Goal: Share content: Share content

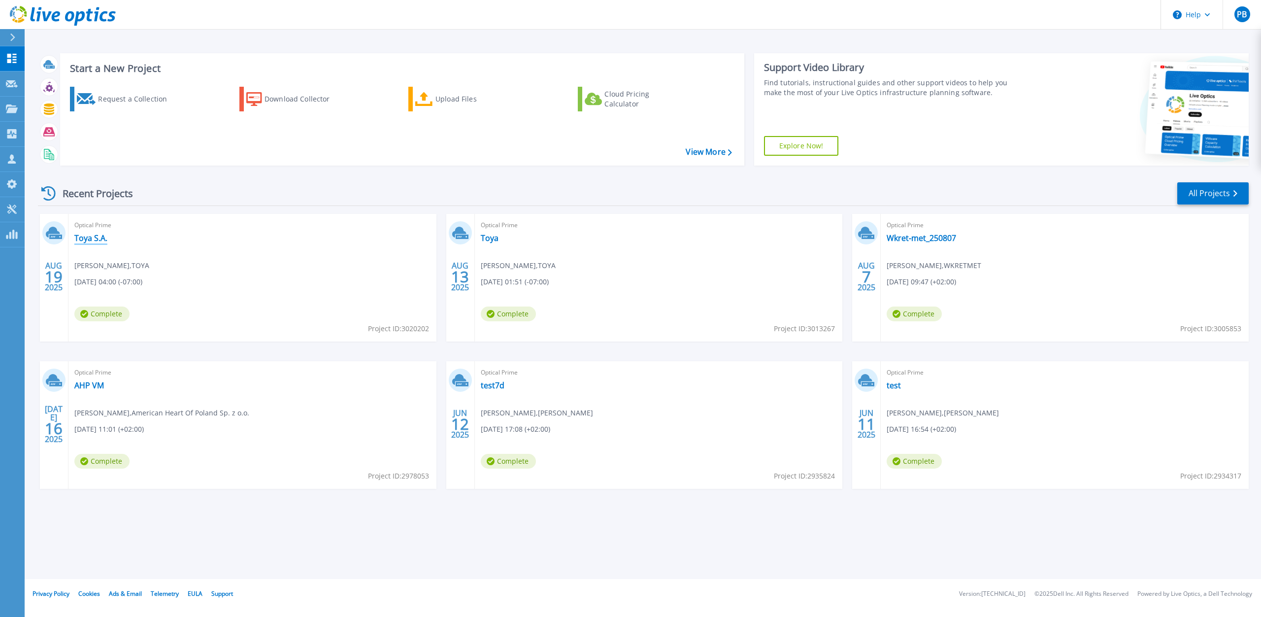
click at [98, 237] on link "Toya S.A." at bounding box center [90, 238] width 33 height 10
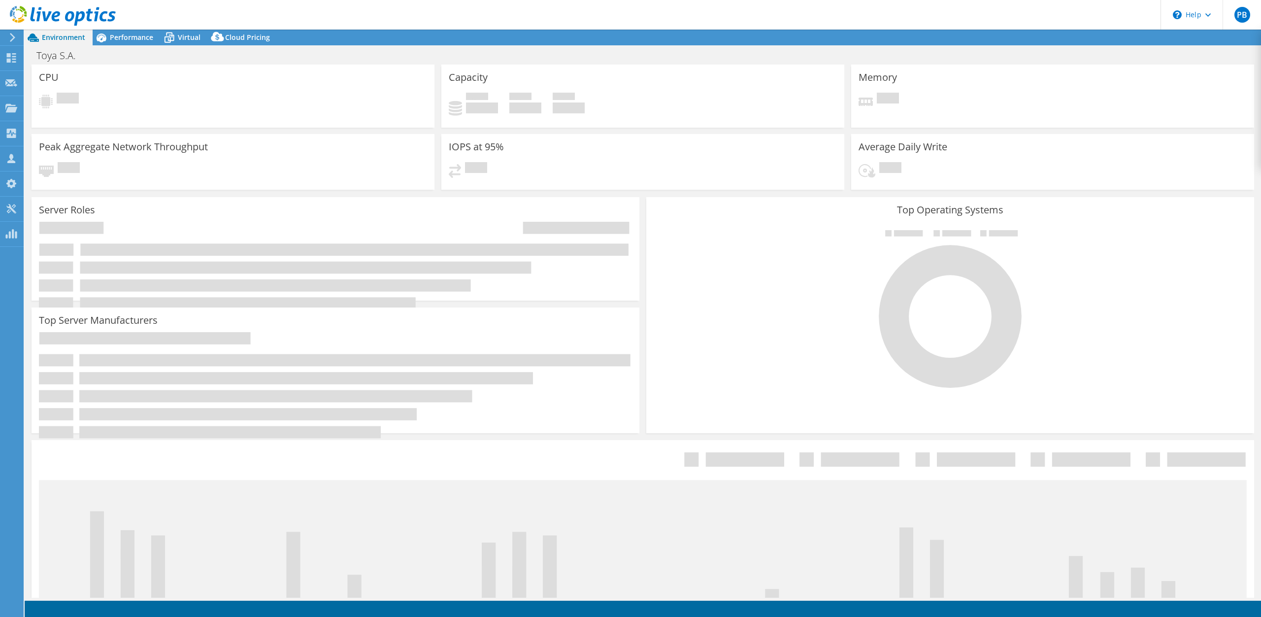
select select "USD"
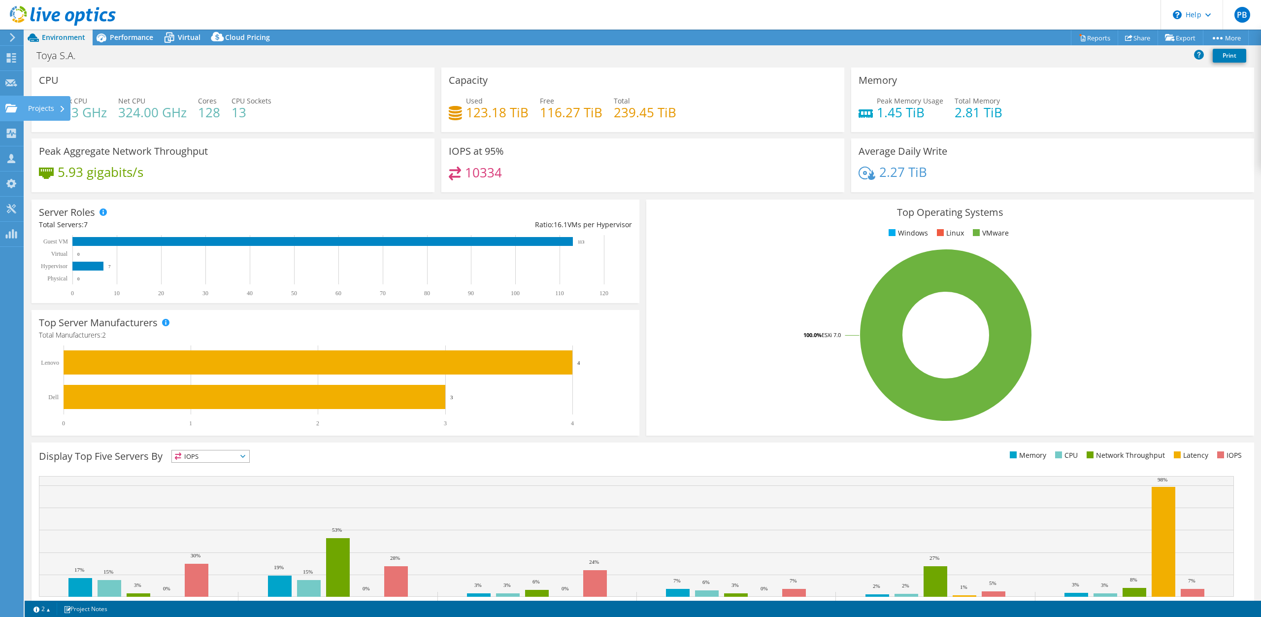
click at [12, 111] on use at bounding box center [11, 107] width 12 height 8
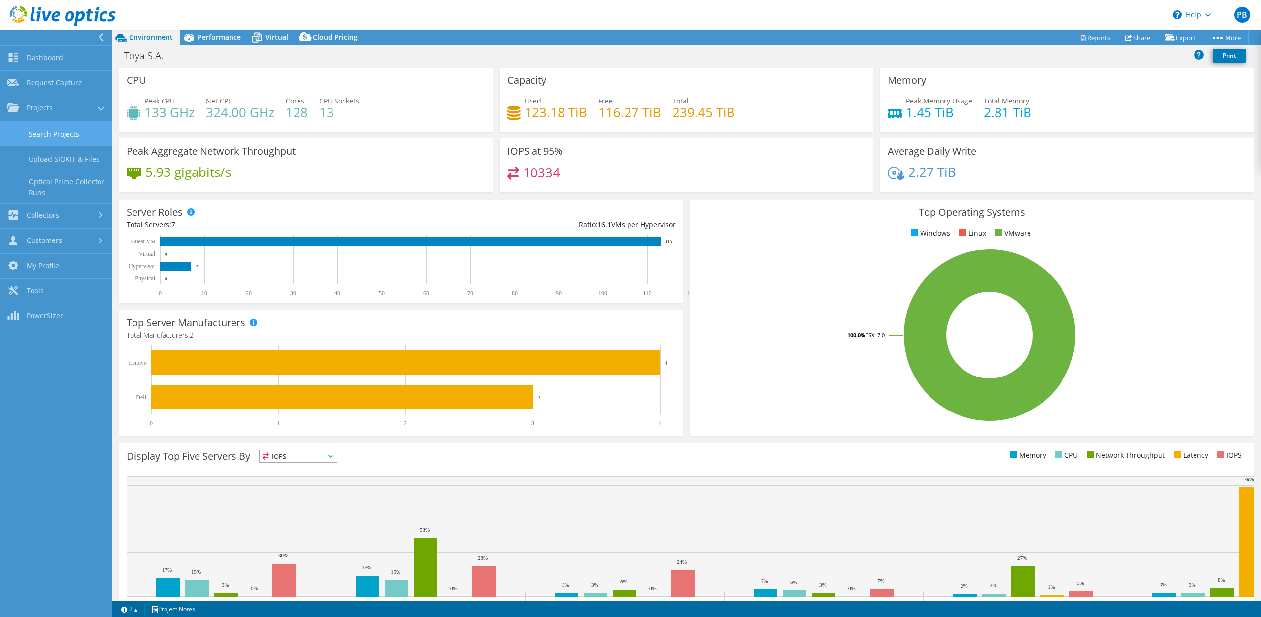
click at [44, 135] on link "Search Projects" at bounding box center [56, 133] width 112 height 25
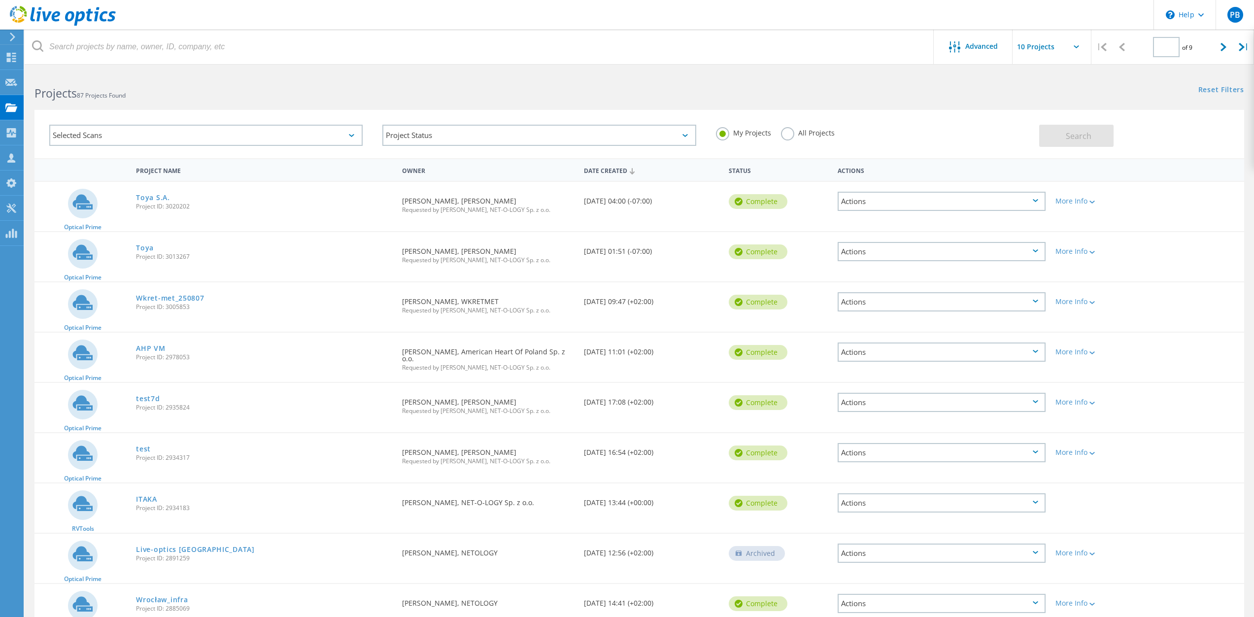
type input "1"
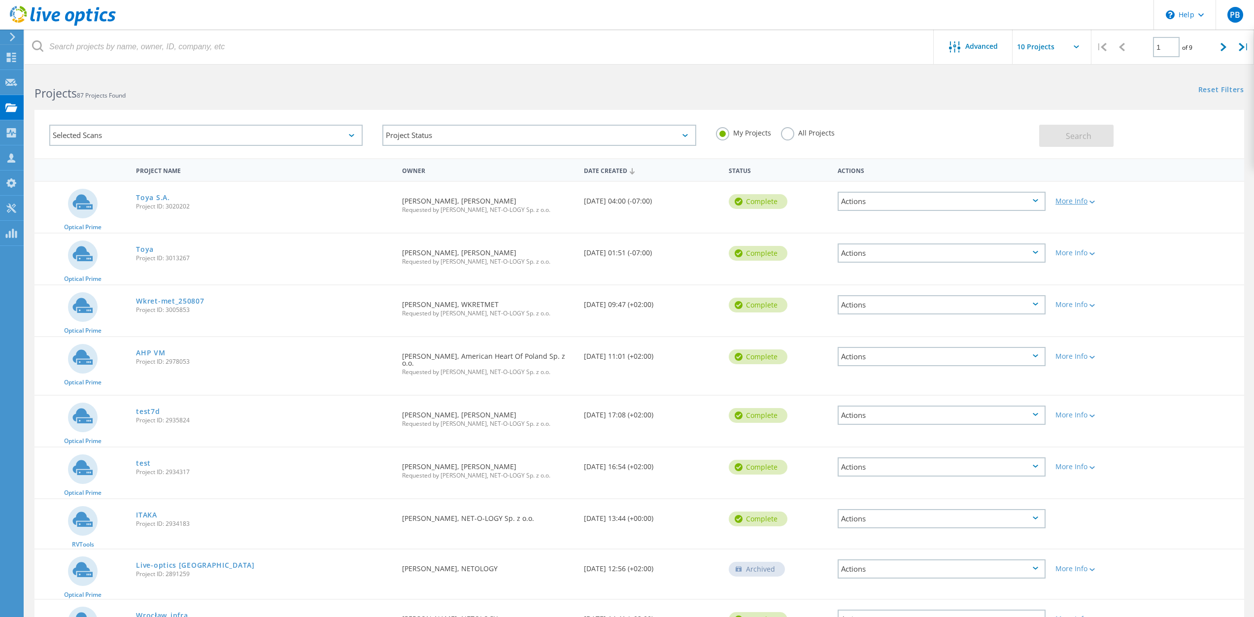
click at [1092, 201] on icon at bounding box center [1091, 202] width 5 height 3
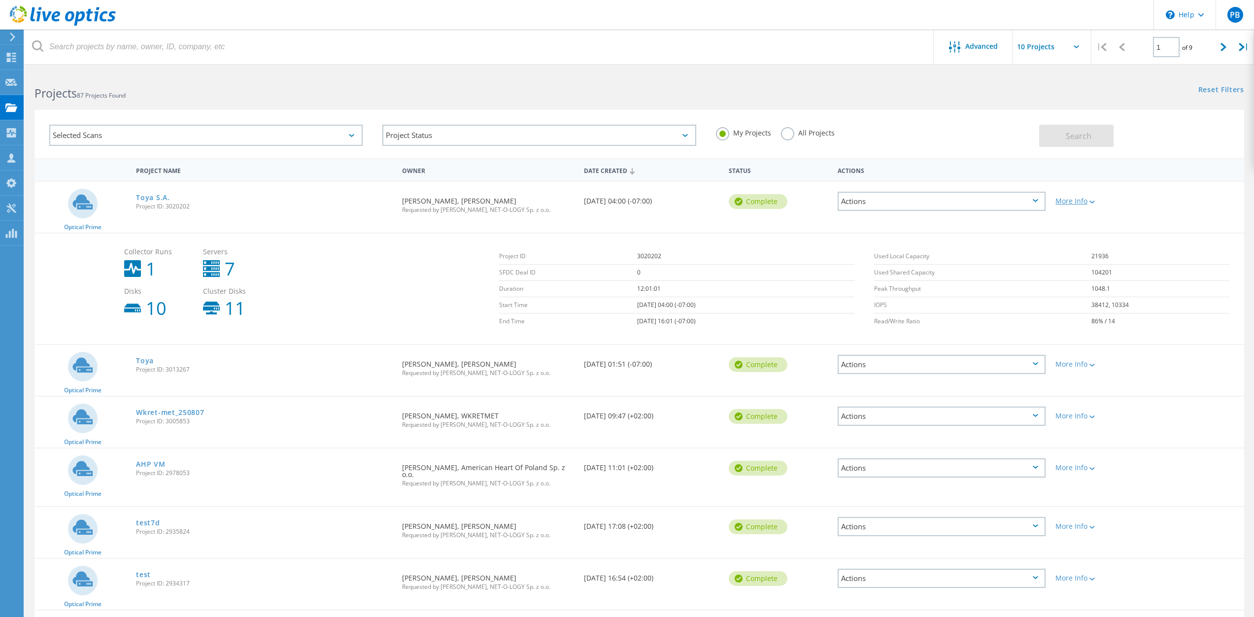
click at [1090, 201] on div at bounding box center [1090, 202] width 7 height 6
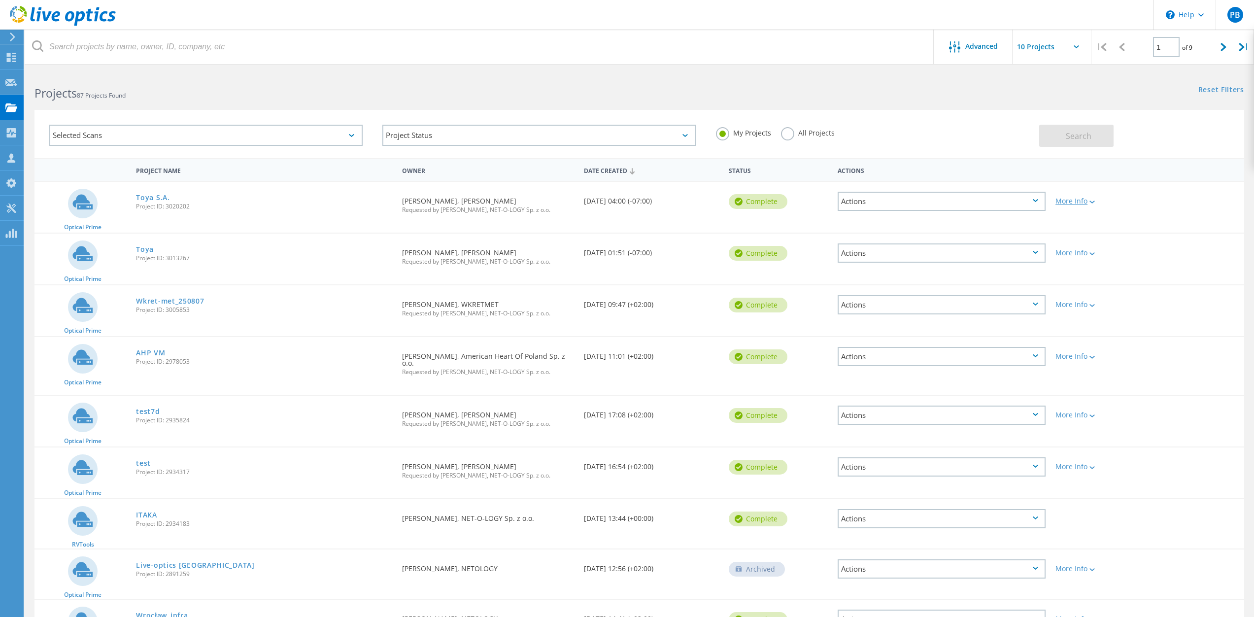
click at [1089, 201] on div at bounding box center [1090, 202] width 7 height 6
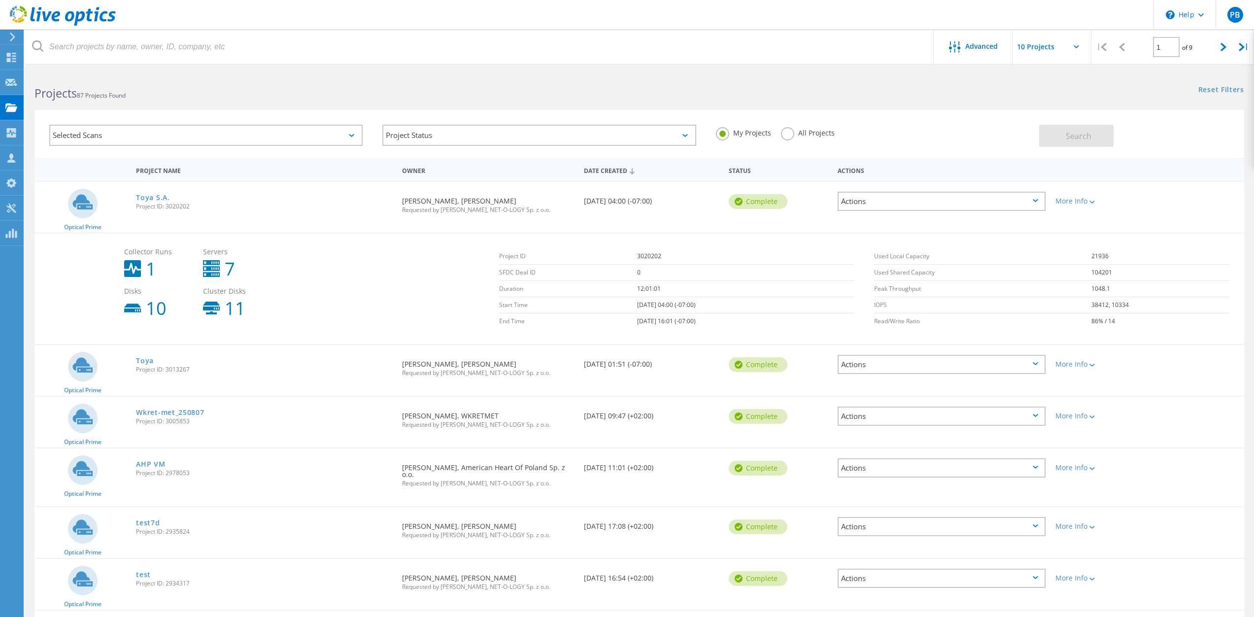
click at [1033, 203] on div "Actions" at bounding box center [942, 201] width 208 height 19
click at [877, 211] on div "Share" at bounding box center [942, 209] width 206 height 15
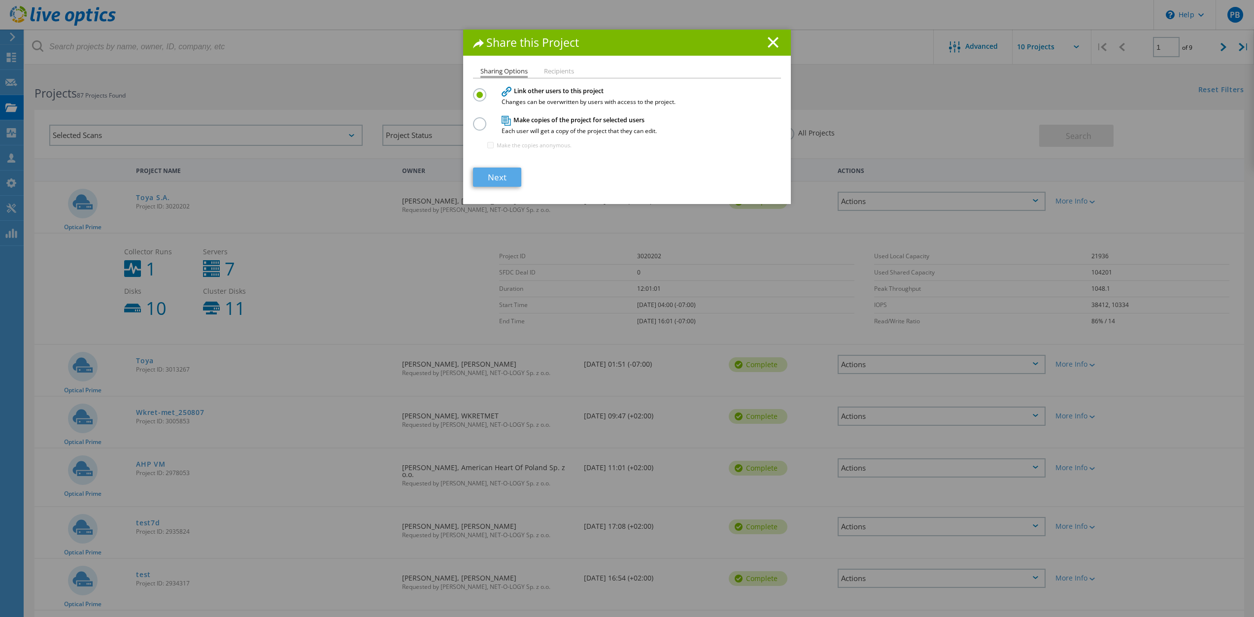
click at [500, 173] on link "Next" at bounding box center [497, 177] width 48 height 19
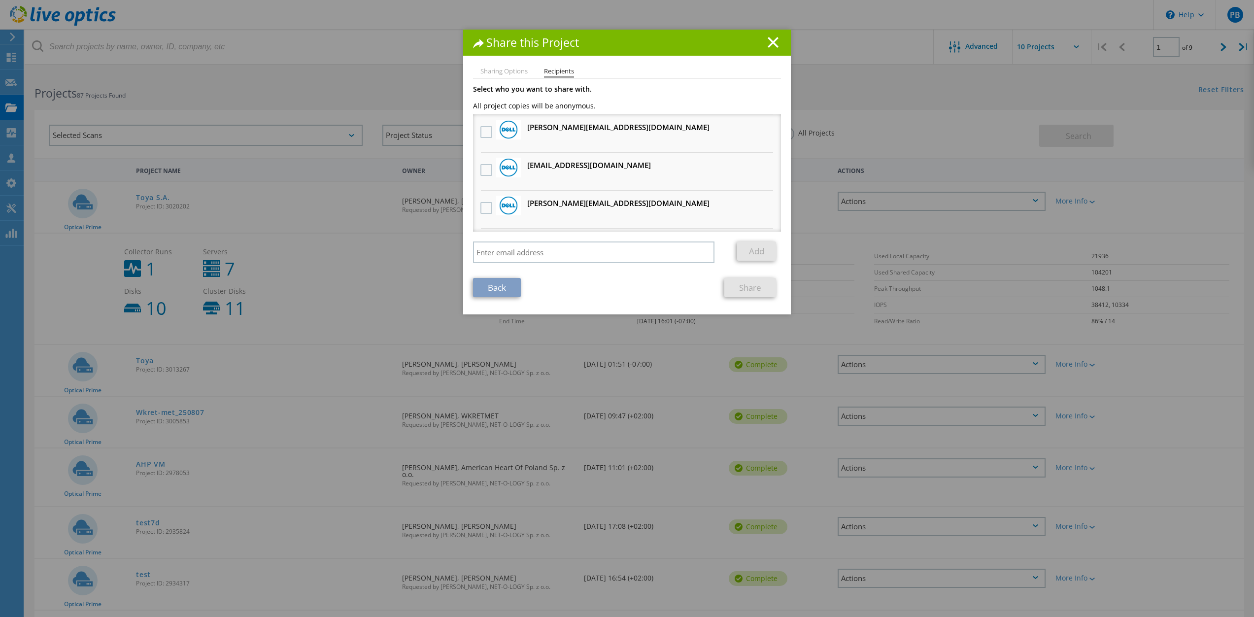
scroll to position [414, 0]
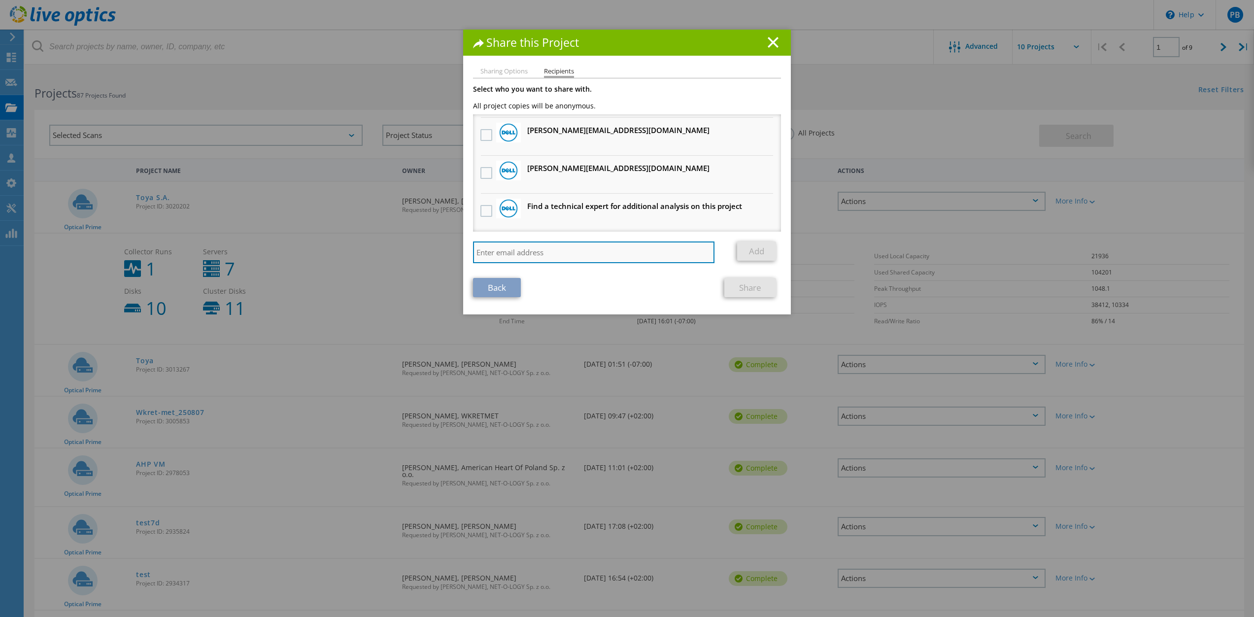
click at [552, 257] on input "search" at bounding box center [593, 252] width 241 height 22
click at [473, 255] on input "Slawomir.marcisz@netology.com.pl" at bounding box center [593, 252] width 241 height 22
click at [617, 259] on input "slawomir.marcisz@netology.com.pl" at bounding box center [593, 252] width 241 height 22
type input "slawomir.marcisz@netology.com.pl"
click at [754, 251] on link "Add" at bounding box center [756, 250] width 39 height 19
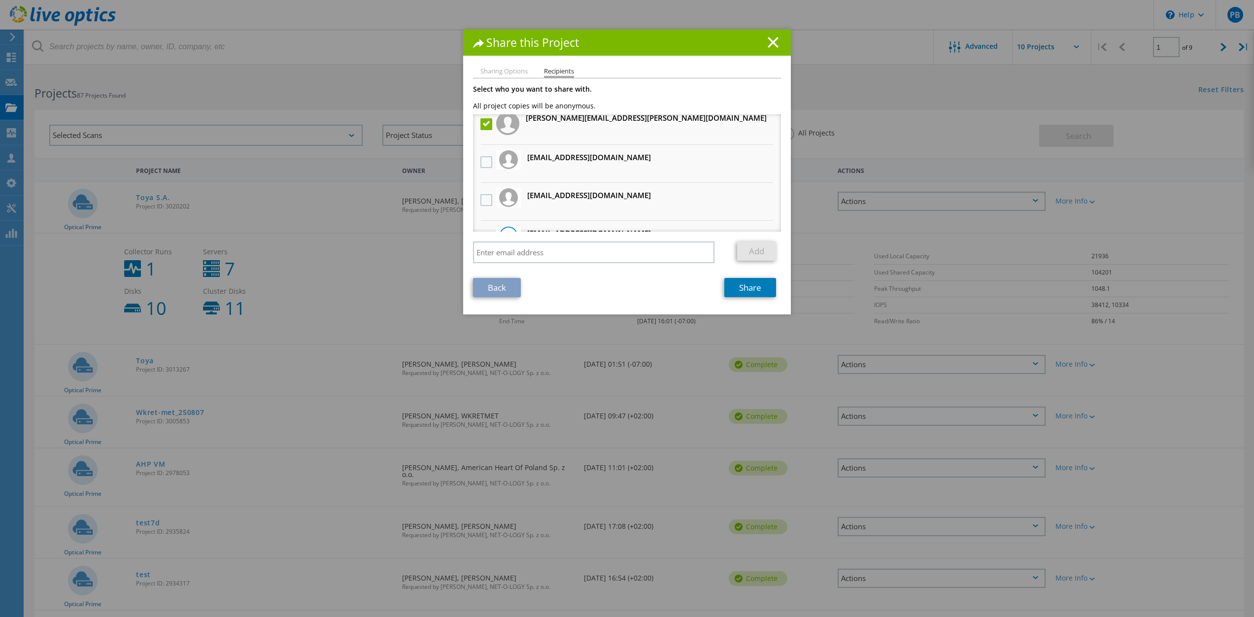
scroll to position [0, 0]
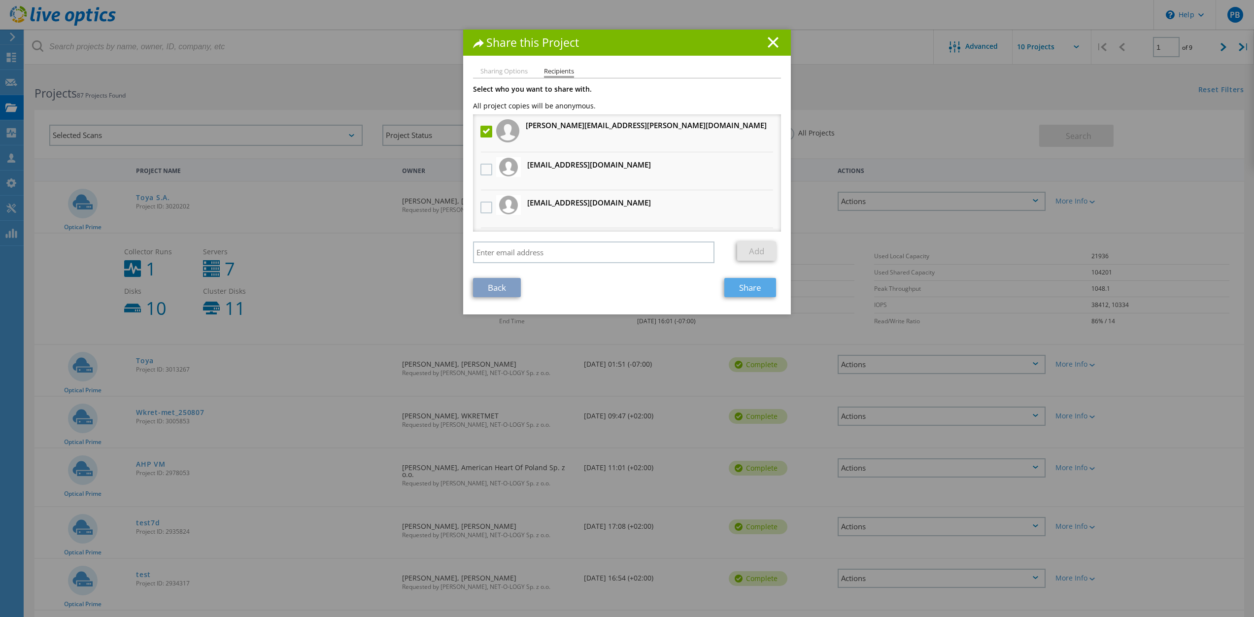
click at [744, 284] on link "Share" at bounding box center [750, 287] width 52 height 19
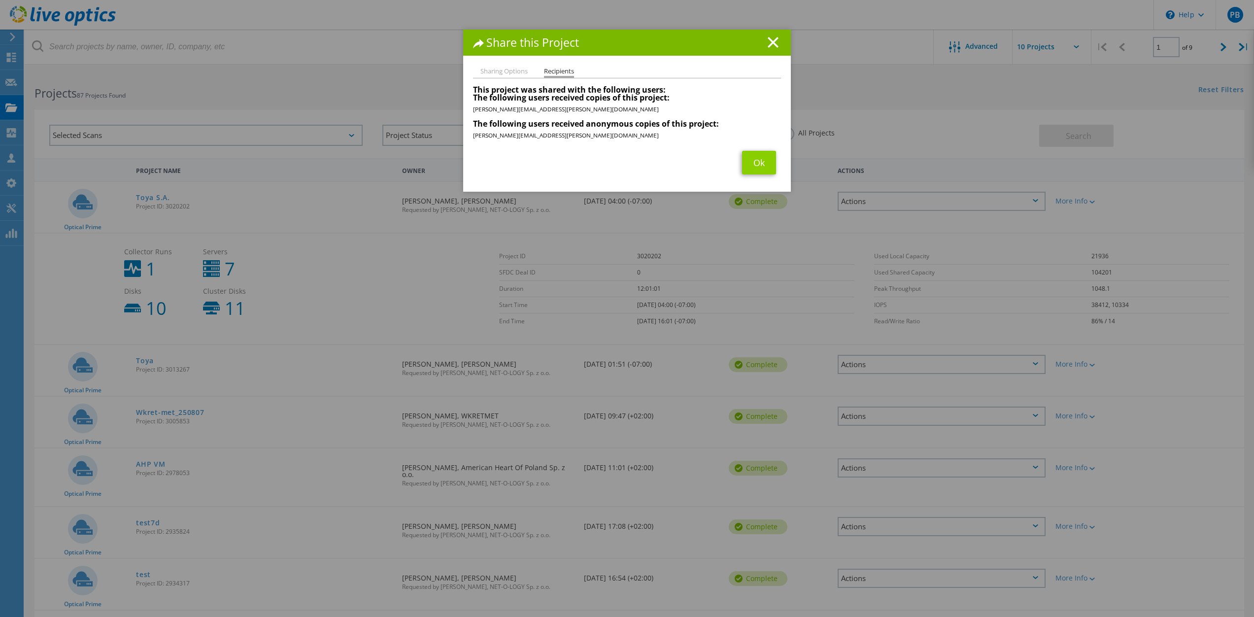
click at [753, 163] on link "Ok" at bounding box center [759, 163] width 34 height 24
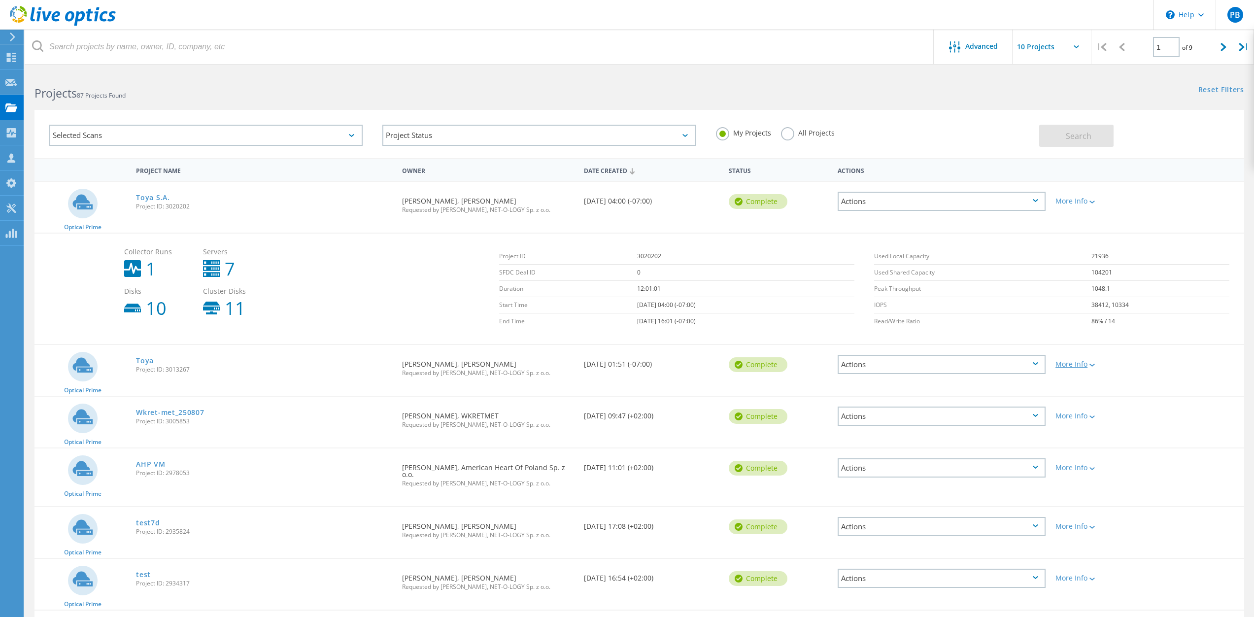
click at [1086, 364] on div "More Info" at bounding box center [1098, 364] width 87 height 7
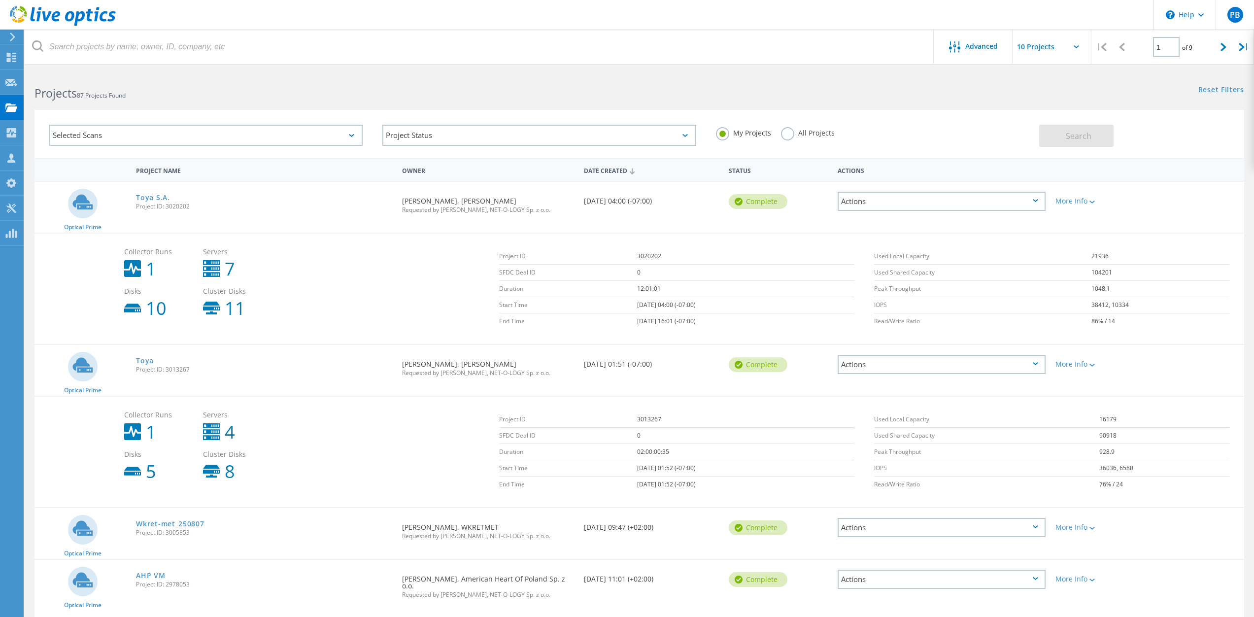
click at [1042, 363] on div "Actions" at bounding box center [942, 364] width 208 height 19
click at [936, 376] on div "Share" at bounding box center [942, 372] width 206 height 15
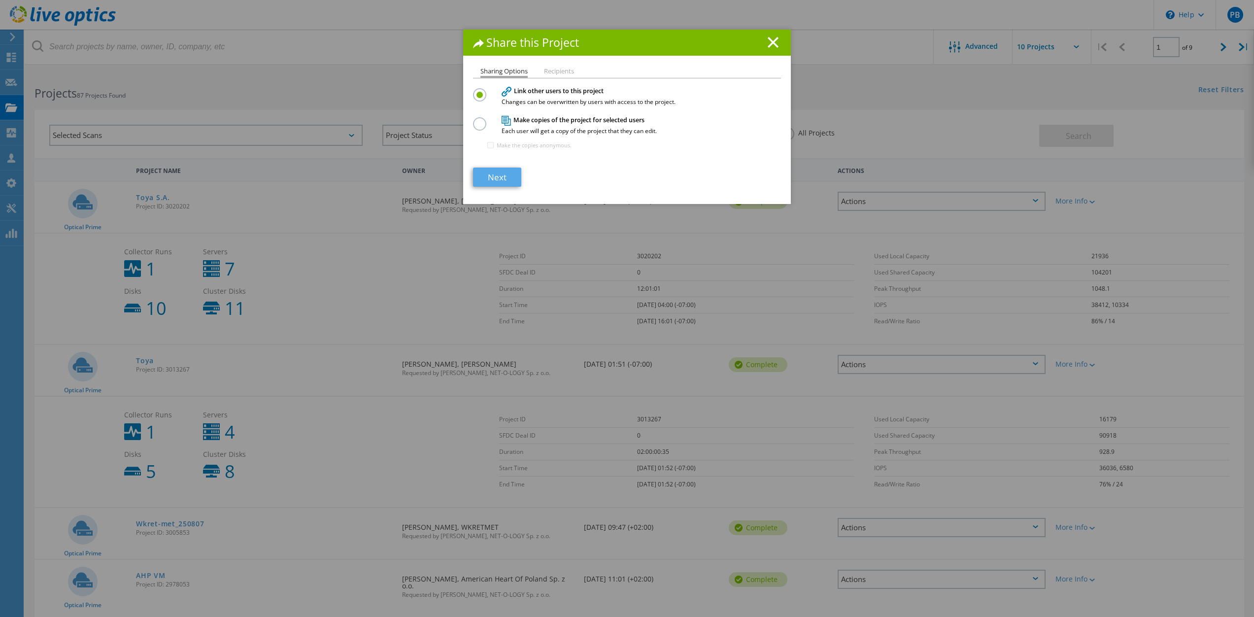
click at [497, 174] on link "Next" at bounding box center [497, 177] width 48 height 19
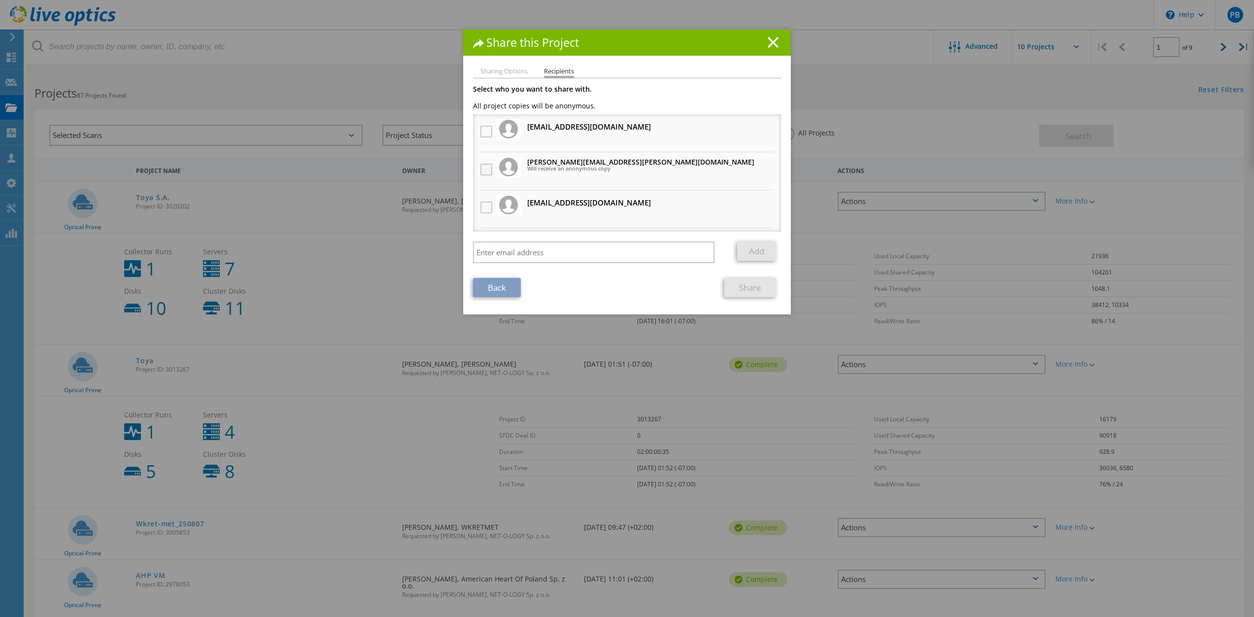
click at [480, 166] on label at bounding box center [487, 170] width 14 height 12
click at [0, 0] on input "checkbox" at bounding box center [0, 0] width 0 height 0
click at [749, 292] on link "Share" at bounding box center [750, 287] width 52 height 19
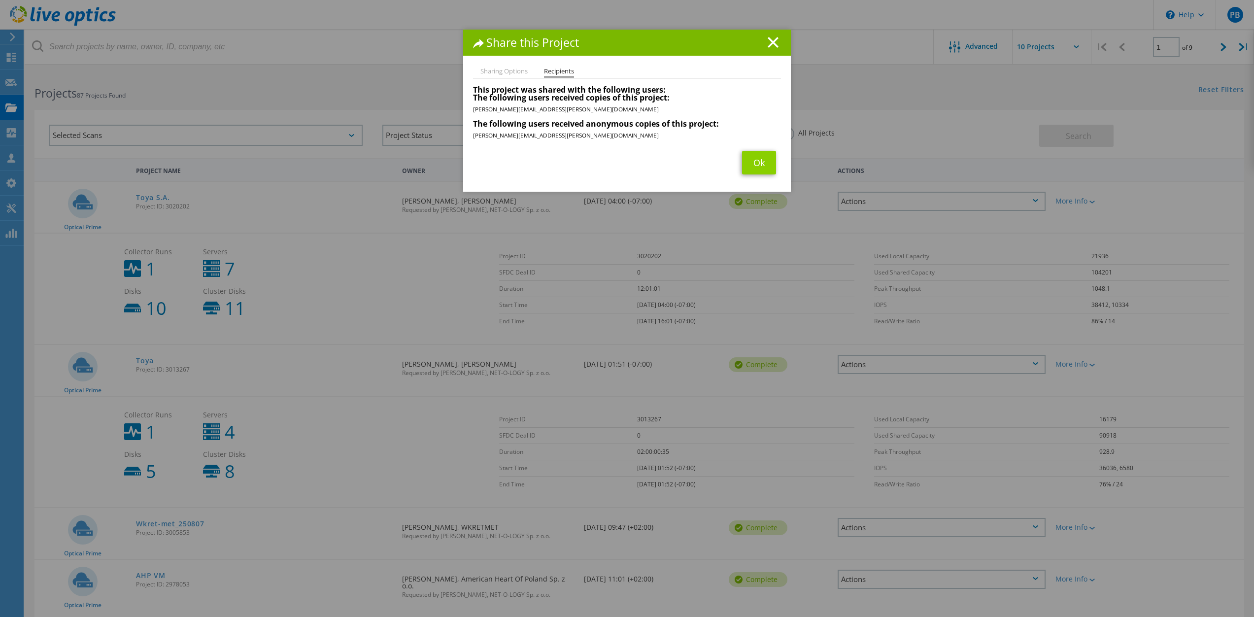
click at [753, 158] on link "Ok" at bounding box center [759, 163] width 34 height 24
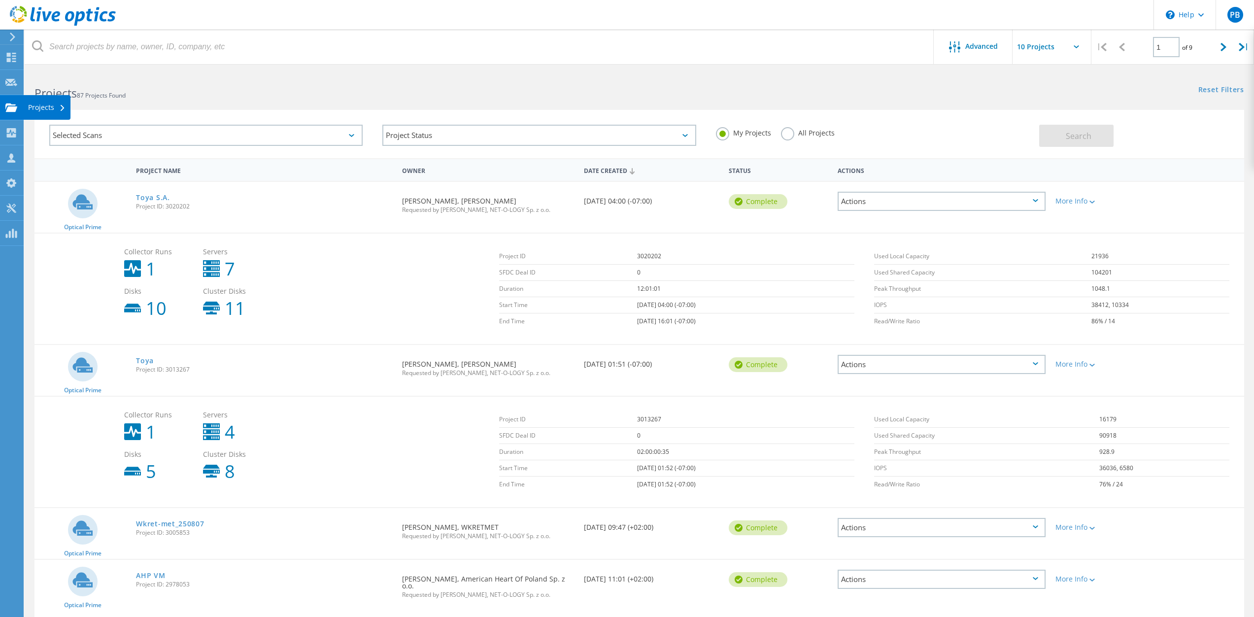
click at [10, 109] on use at bounding box center [11, 107] width 12 height 8
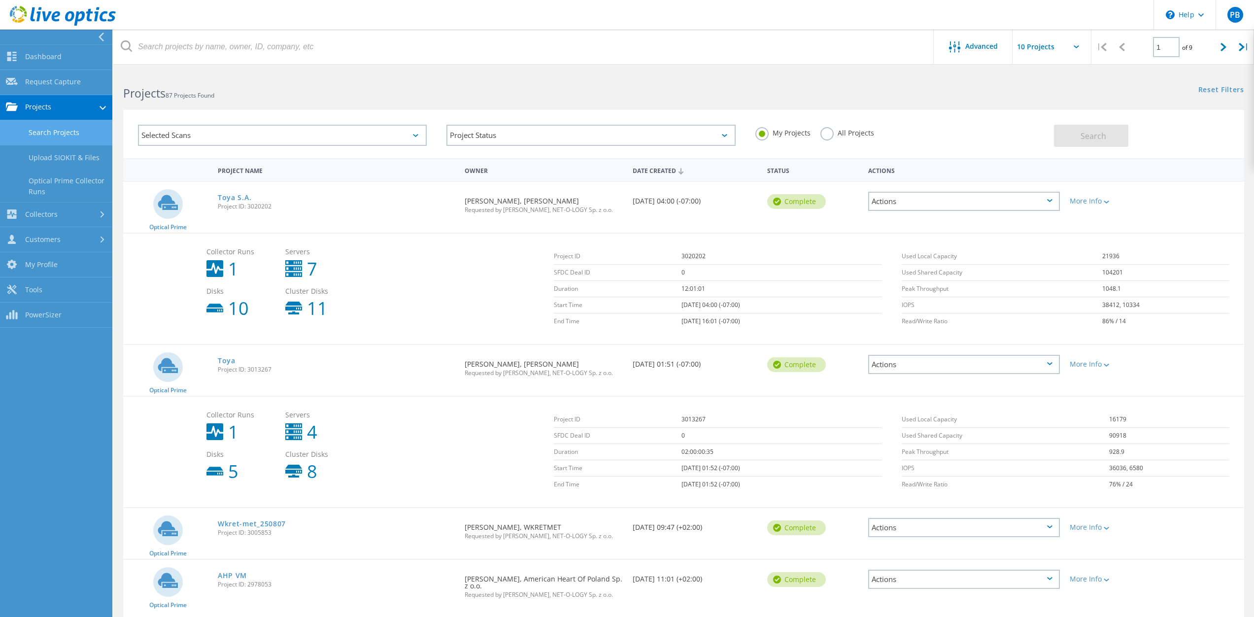
click at [39, 128] on link "Search Projects" at bounding box center [56, 132] width 112 height 25
click at [231, 201] on link "Toya S.A." at bounding box center [235, 197] width 34 height 7
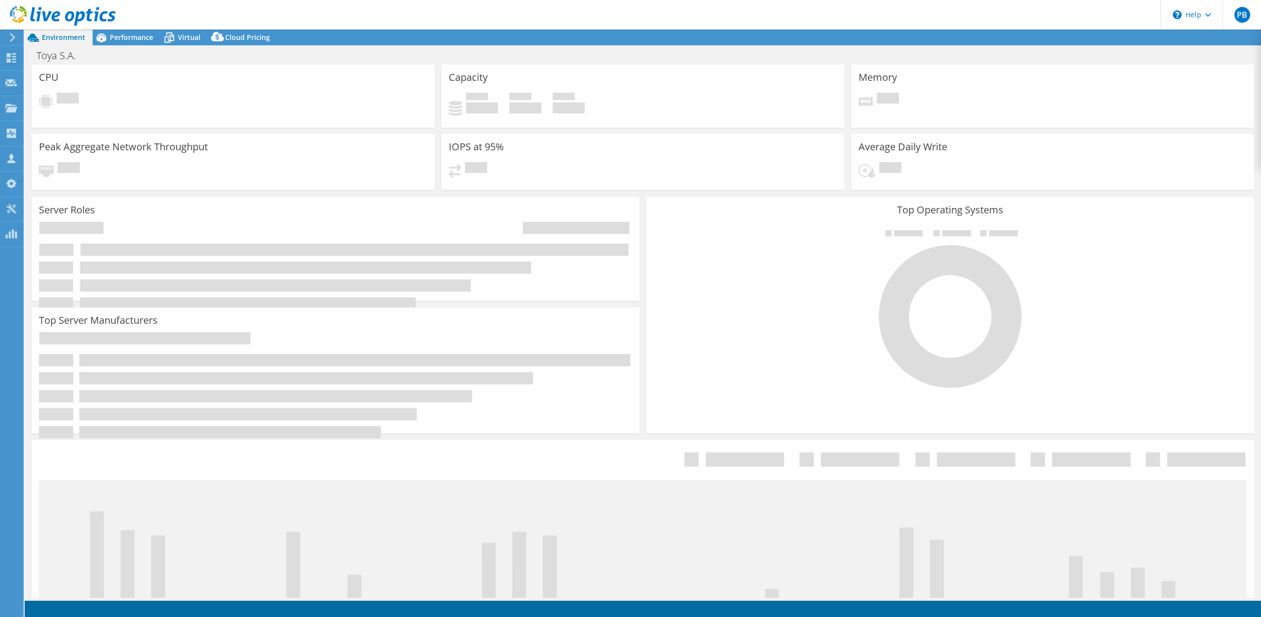
select select "USD"
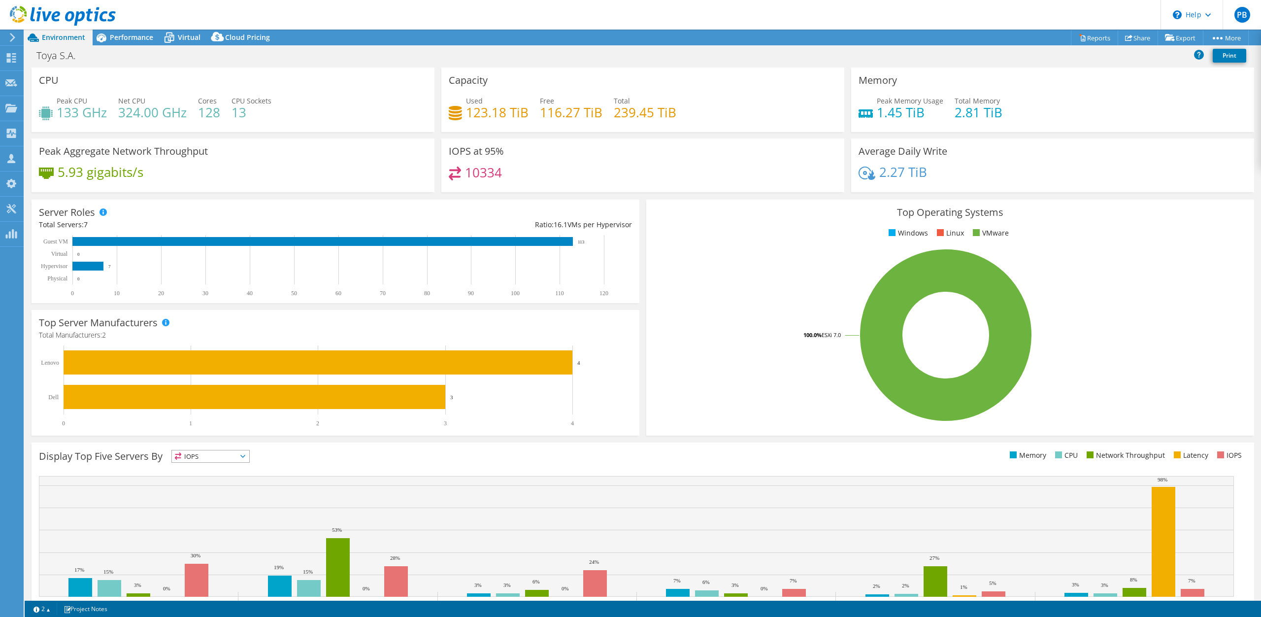
click at [476, 172] on h4 "10334" at bounding box center [483, 172] width 37 height 11
click at [238, 41] on span "Cloud Pricing" at bounding box center [247, 37] width 45 height 9
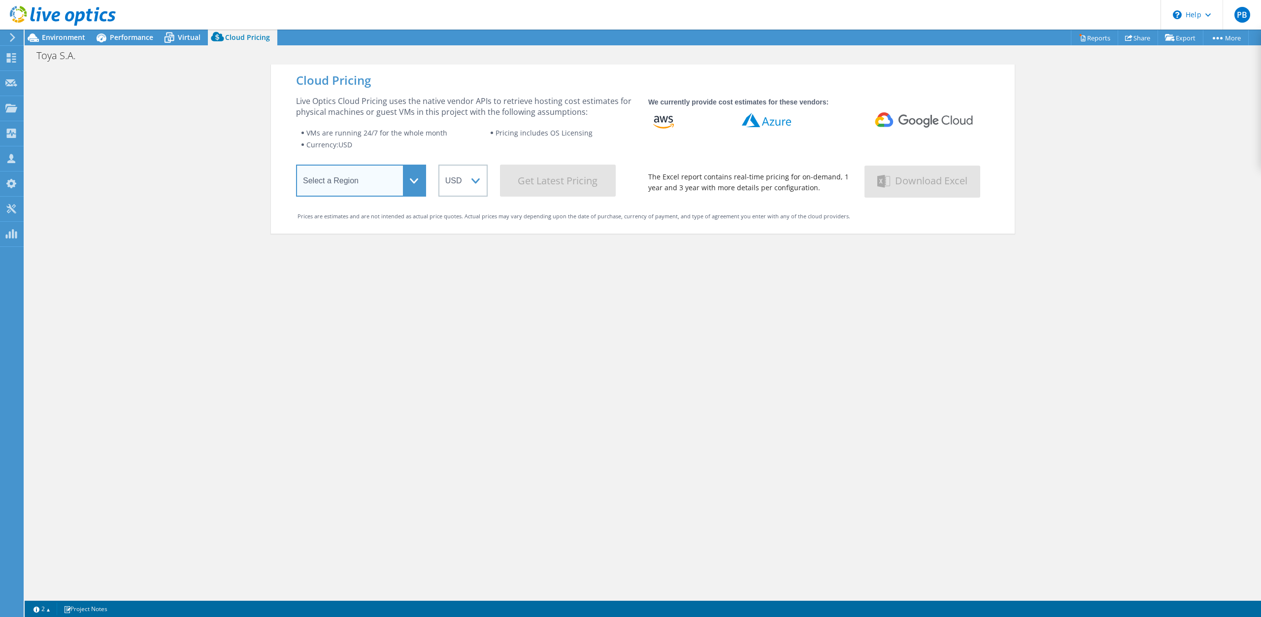
select select "EUFrankfurt"
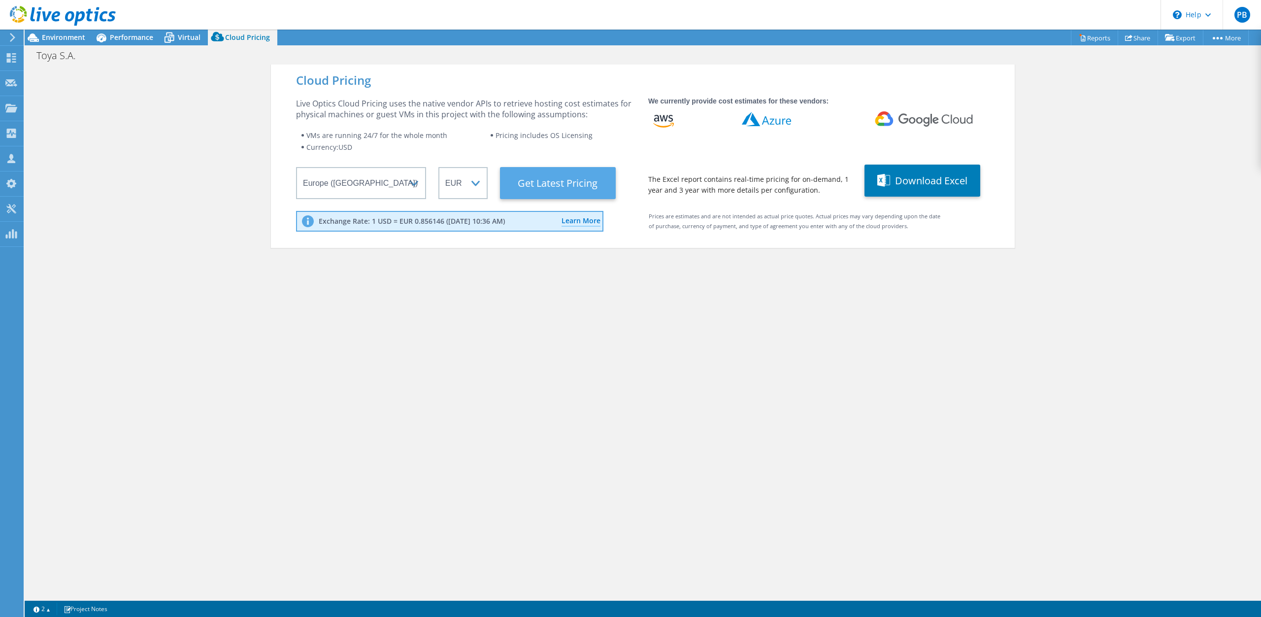
click at [560, 187] on Latest "Get Latest Pricing" at bounding box center [558, 183] width 116 height 32
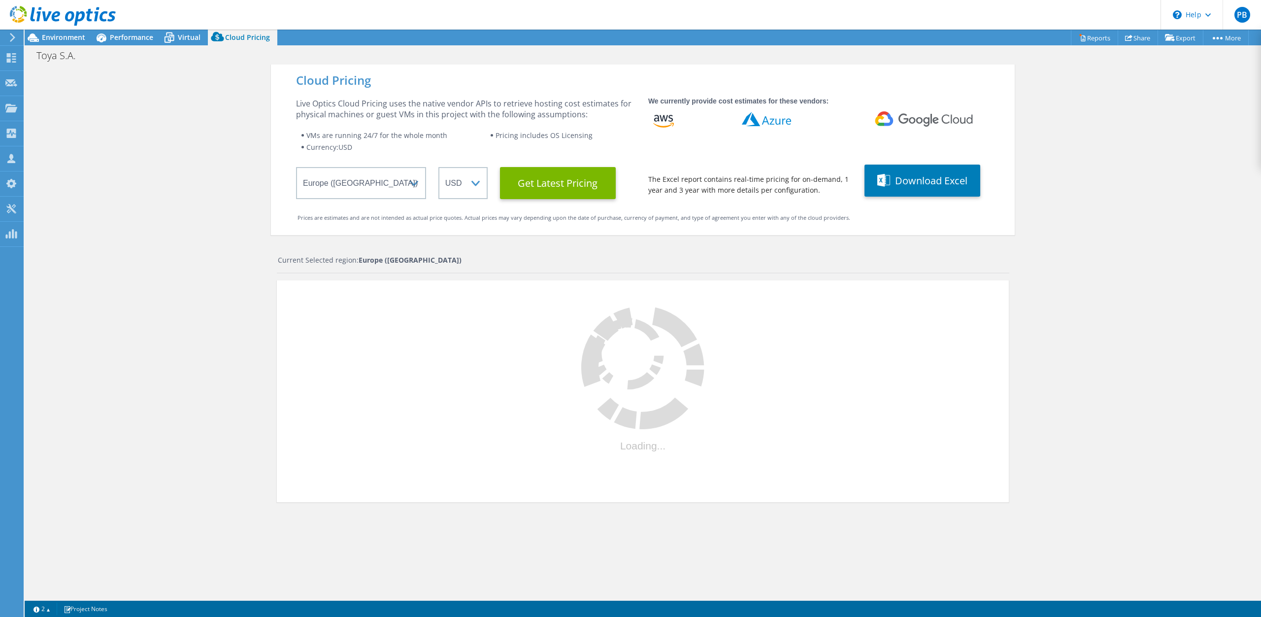
select select "EUR"
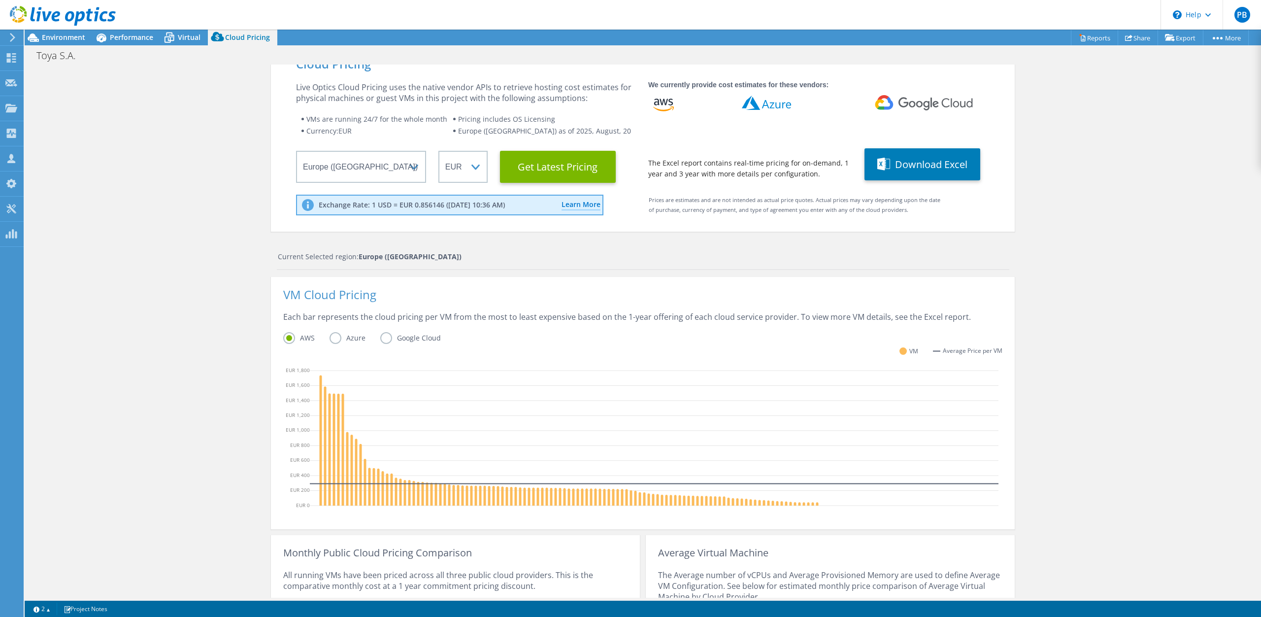
scroll to position [138, 0]
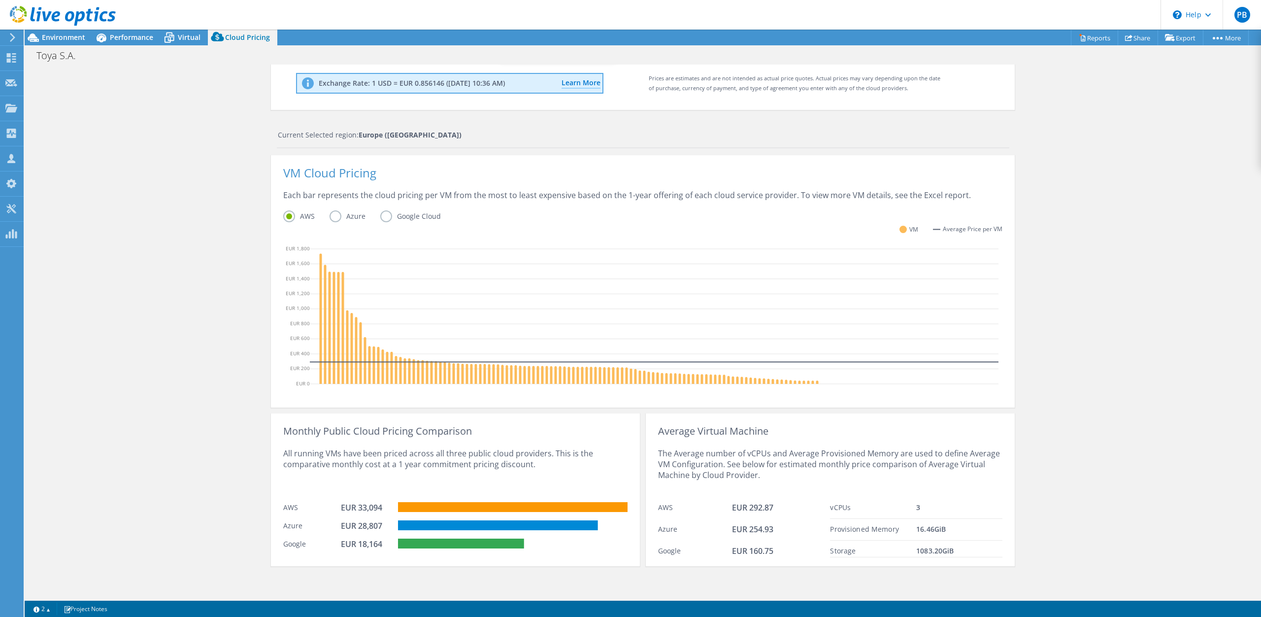
click at [336, 215] on label "Azure" at bounding box center [355, 216] width 51 height 12
click at [0, 0] on input "Azure" at bounding box center [0, 0] width 0 height 0
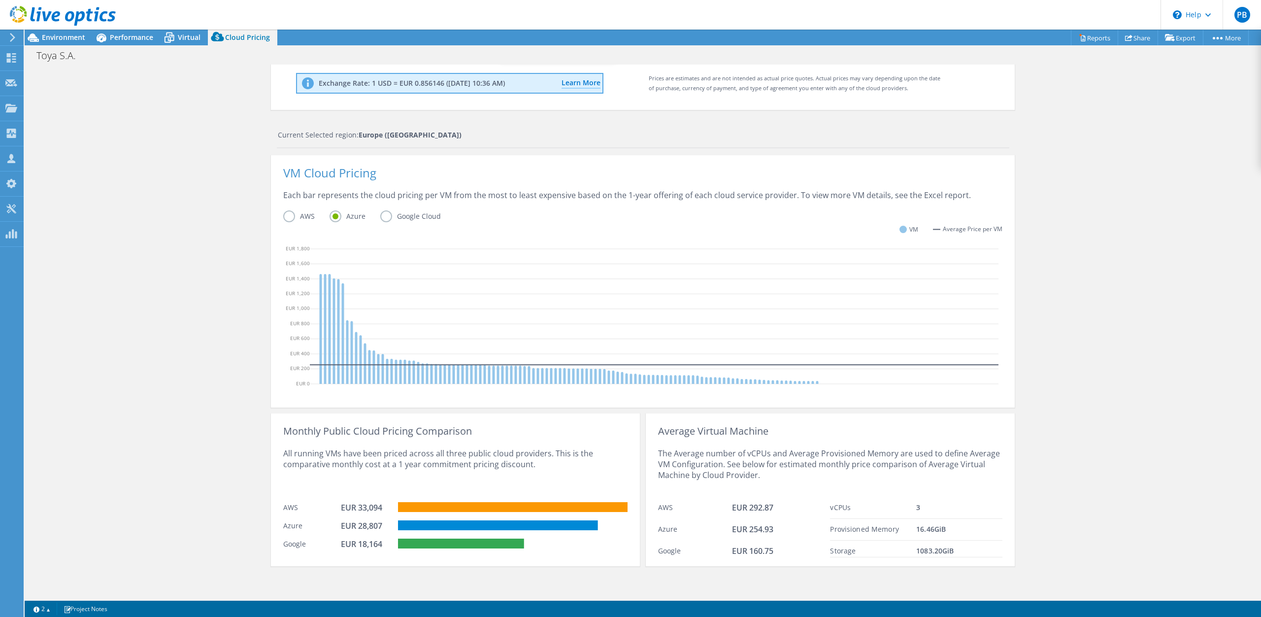
click at [388, 218] on label "Google Cloud" at bounding box center [417, 216] width 75 height 12
click at [0, 0] on input "Google Cloud" at bounding box center [0, 0] width 0 height 0
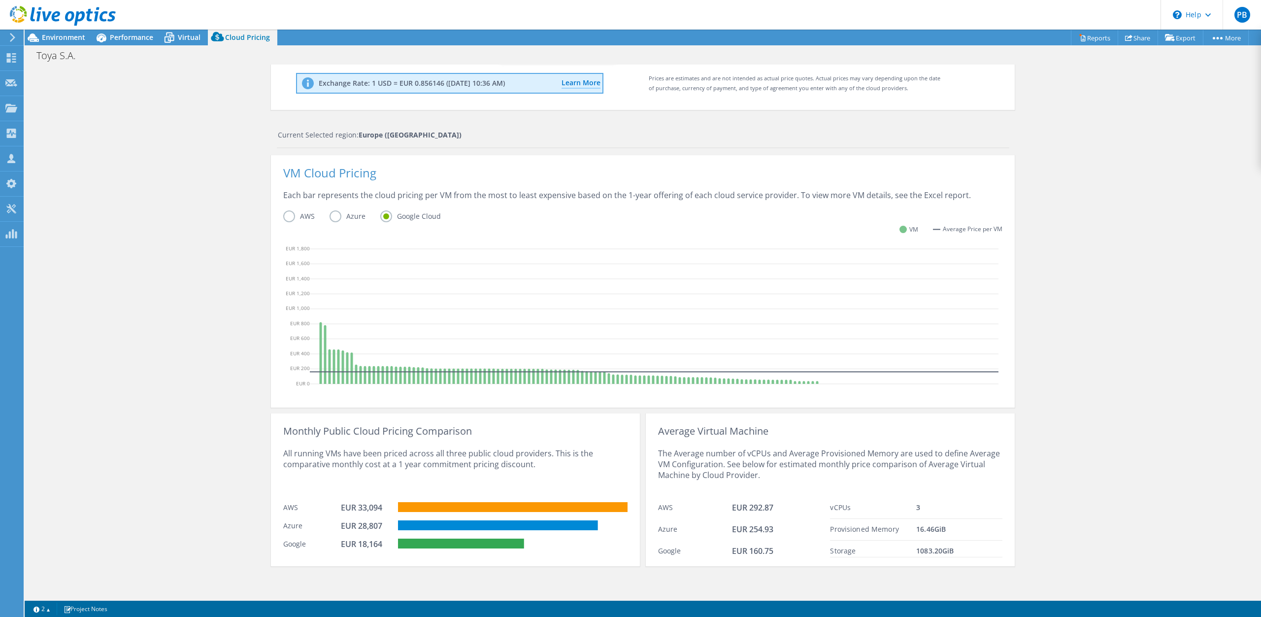
click at [351, 215] on label "Azure" at bounding box center [355, 216] width 51 height 12
click at [0, 0] on input "Azure" at bounding box center [0, 0] width 0 height 0
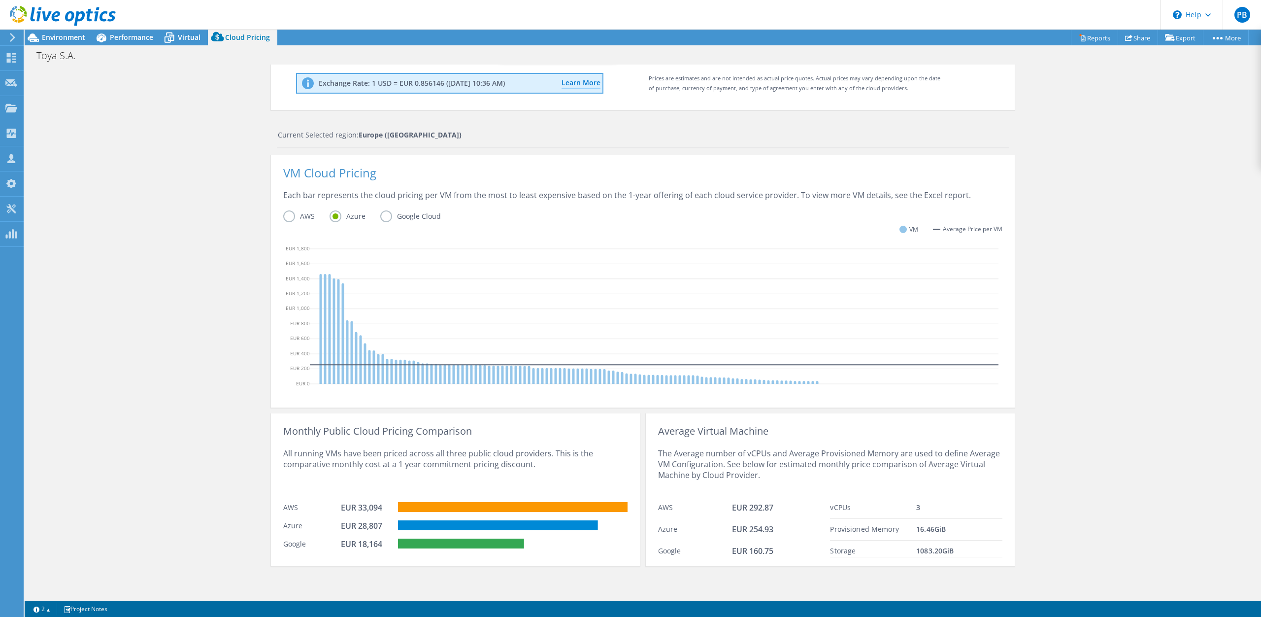
click at [286, 214] on label "AWS" at bounding box center [306, 216] width 46 height 12
click at [0, 0] on input "AWS" at bounding box center [0, 0] width 0 height 0
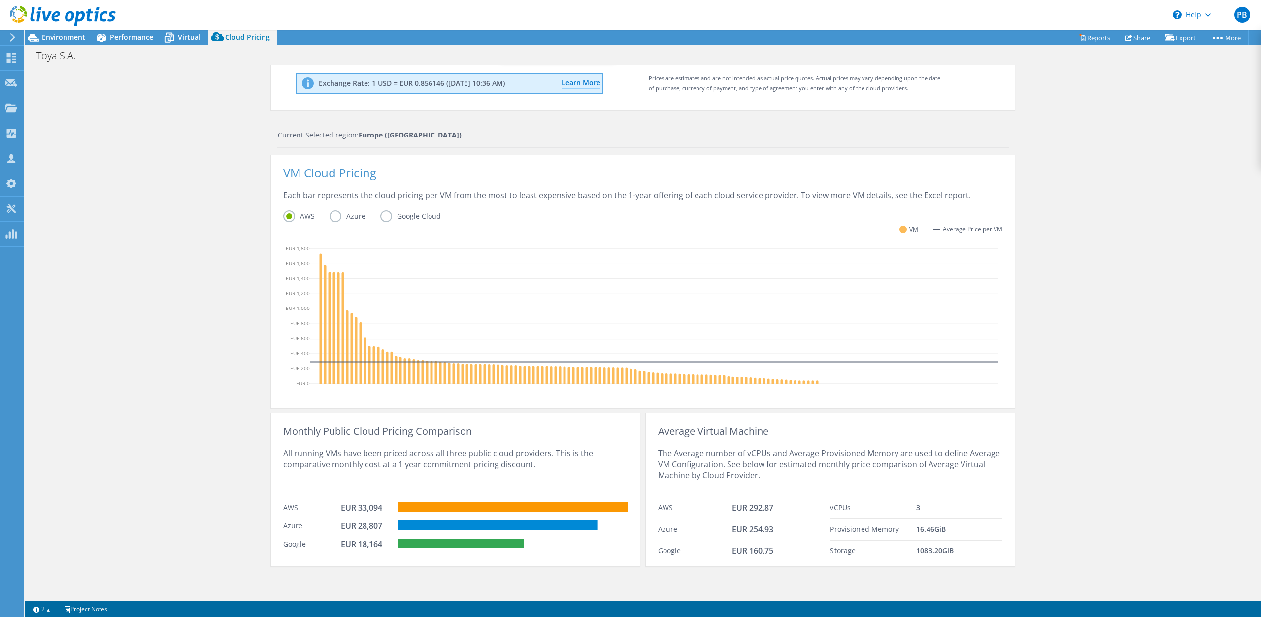
click at [638, 412] on div "Monthly Public Cloud Pricing Comparison All running VMs have been priced across…" at bounding box center [643, 486] width 744 height 159
click at [47, 113] on div "Projects" at bounding box center [46, 108] width 47 height 25
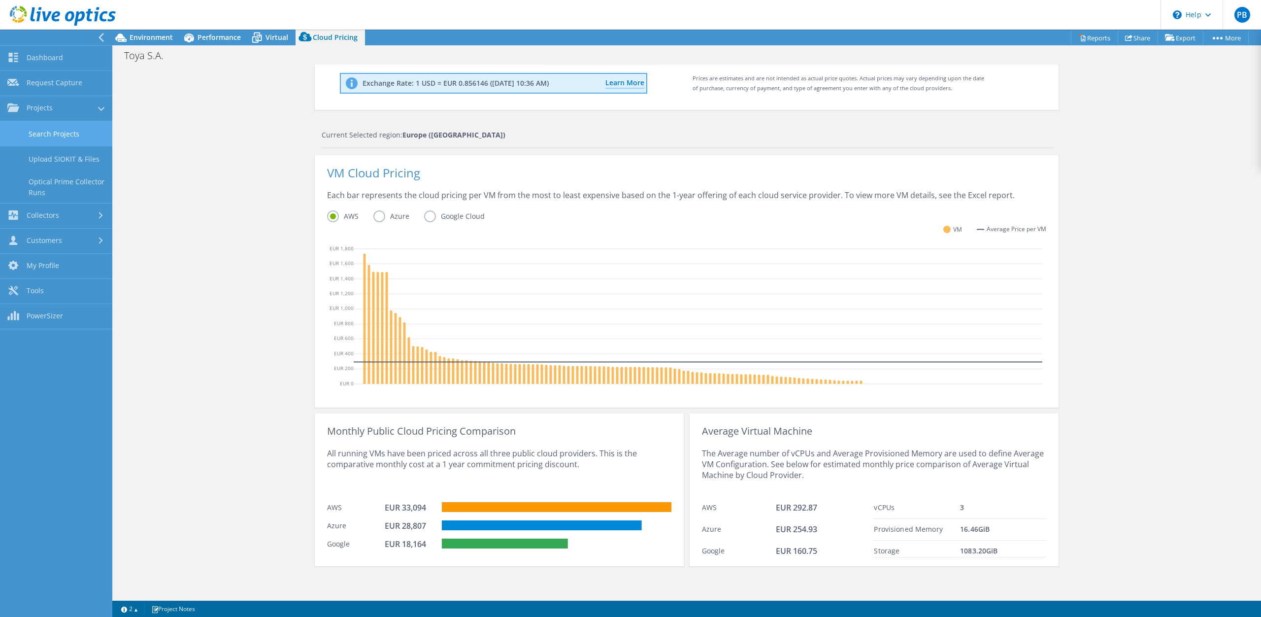
click at [53, 134] on link "Search Projects" at bounding box center [56, 133] width 112 height 25
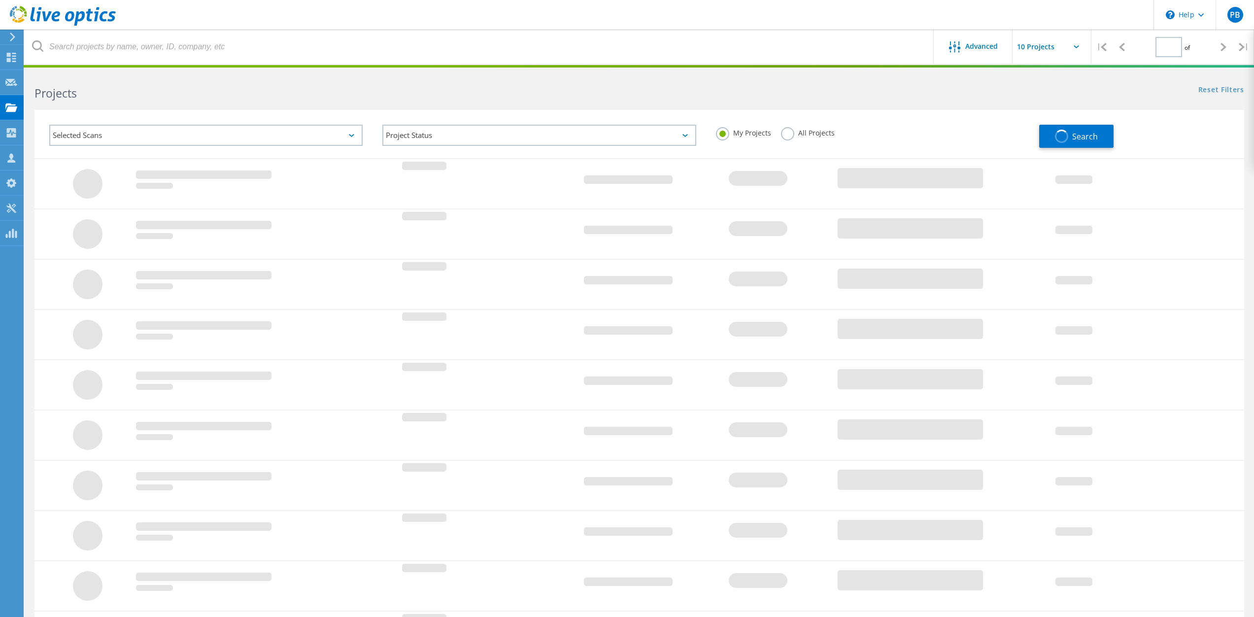
type input "1"
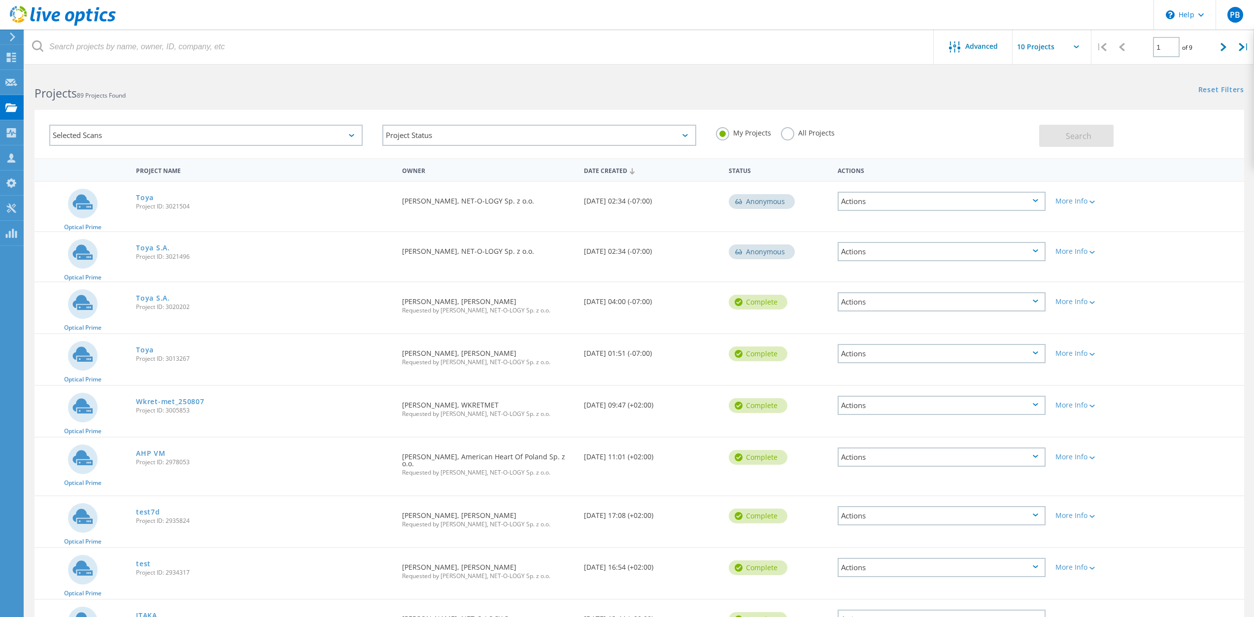
click at [880, 203] on div "Actions" at bounding box center [942, 201] width 208 height 19
click at [418, 255] on div "Requested By [PERSON_NAME], NET-O-LOGY Sp. z o.o." at bounding box center [487, 248] width 181 height 33
click at [541, 268] on div "Requested By [PERSON_NAME], NET-O-LOGY Sp. z o.o." at bounding box center [487, 253] width 181 height 42
click at [659, 301] on div "Date Created [DATE] 04:00 (-07:00)" at bounding box center [651, 298] width 145 height 33
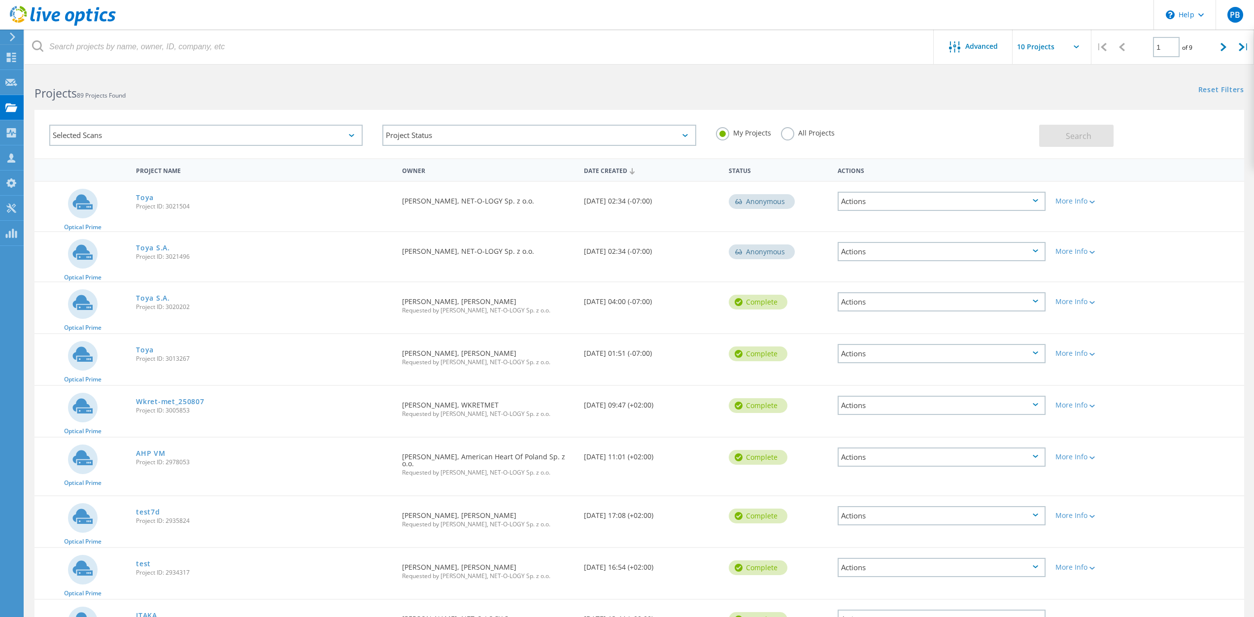
click at [659, 301] on div "Date Created [DATE] 04:00 (-07:00)" at bounding box center [651, 298] width 145 height 33
click at [655, 302] on div "Date Created [DATE] 04:00 (-07:00)" at bounding box center [651, 298] width 145 height 33
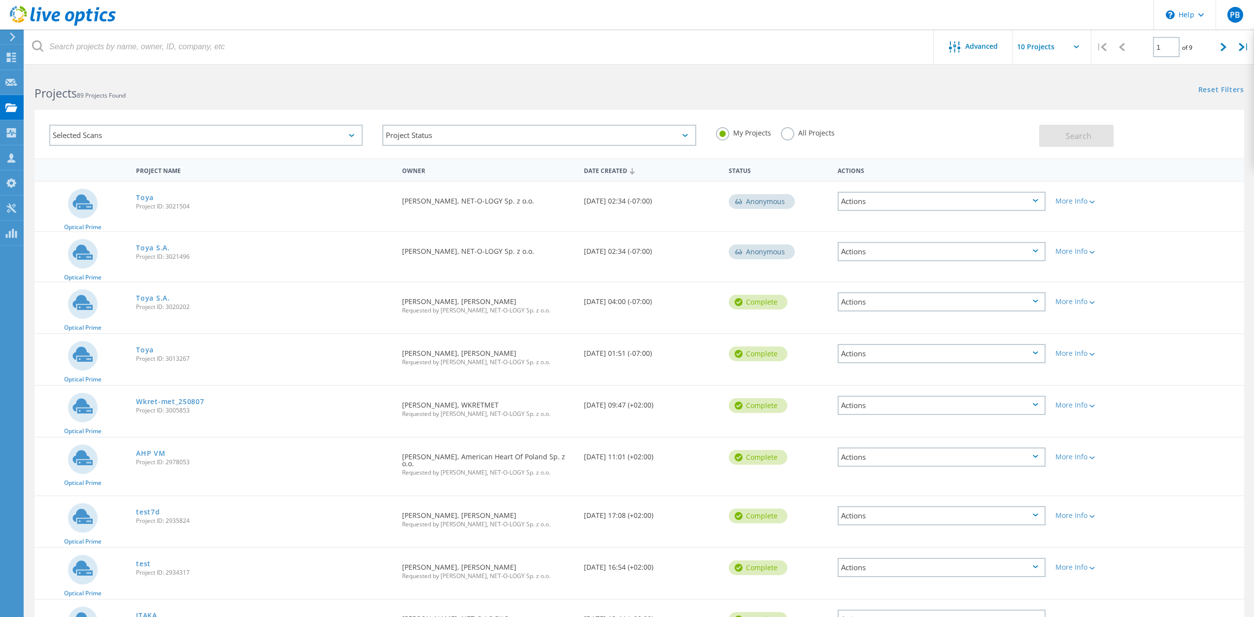
drag, startPoint x: 645, startPoint y: 303, endPoint x: 655, endPoint y: 313, distance: 13.9
click at [666, 303] on div "Date Created [DATE] 04:00 (-07:00)" at bounding box center [651, 298] width 145 height 33
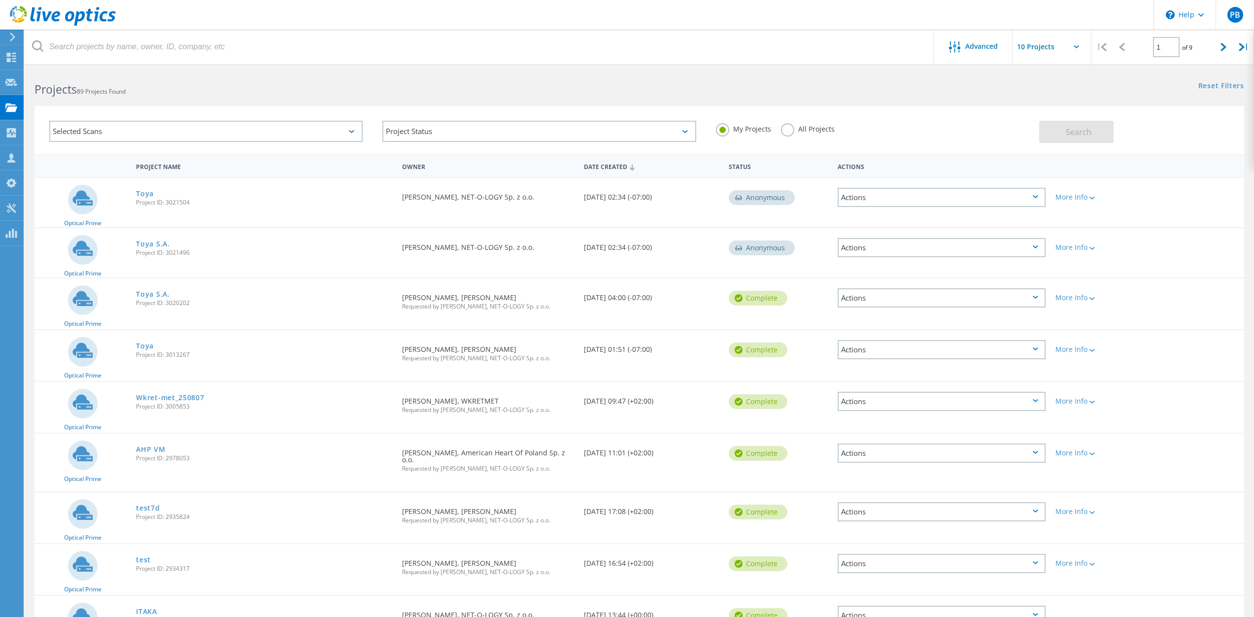
scroll to position [6, 0]
drag, startPoint x: 624, startPoint y: 296, endPoint x: 669, endPoint y: 297, distance: 44.4
click at [669, 297] on div "Date Created [DATE] 04:00 (-07:00)" at bounding box center [651, 292] width 145 height 33
click at [84, 298] on circle at bounding box center [83, 298] width 30 height 30
click at [10, 158] on use at bounding box center [11, 157] width 8 height 9
